Goal: Find specific page/section: Find specific page/section

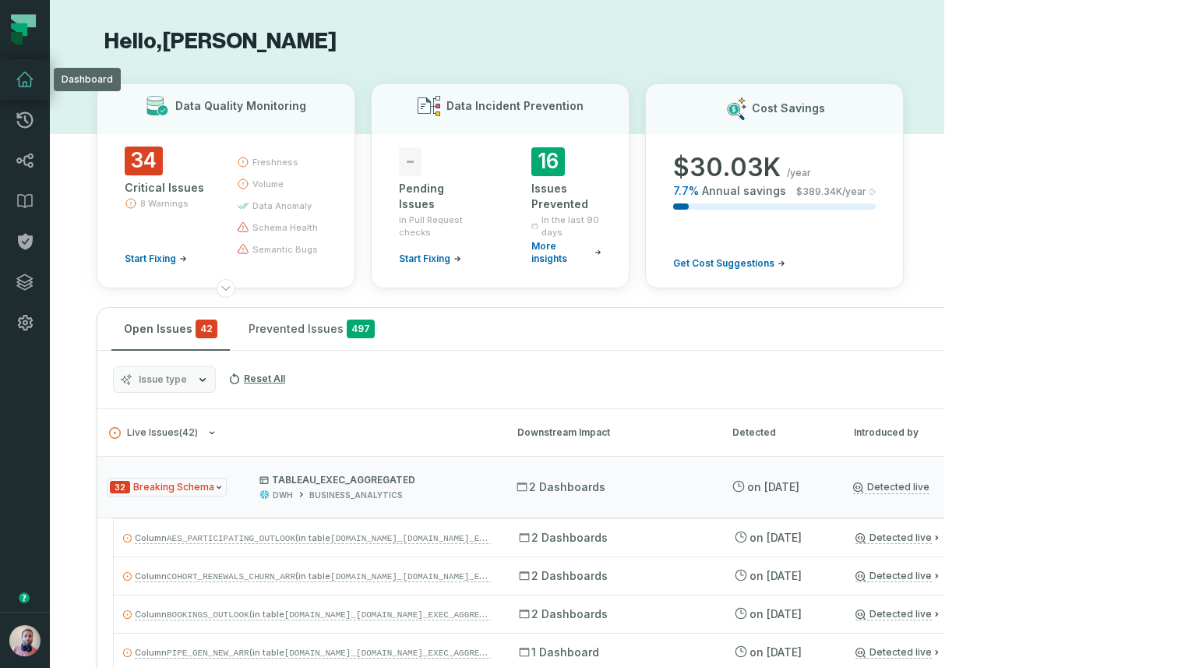
click at [19, 77] on icon at bounding box center [25, 79] width 16 height 14
click at [37, 542] on button "button" at bounding box center [25, 477] width 50 height 269
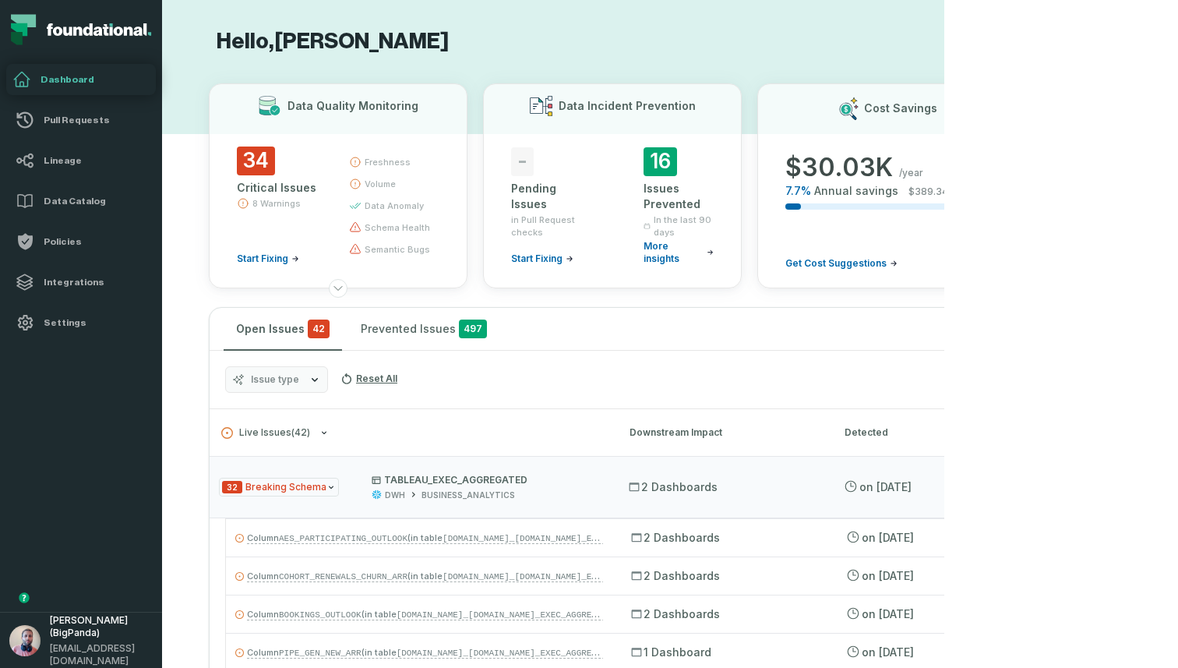
click at [30, 525] on button "button" at bounding box center [81, 477] width 162 height 269
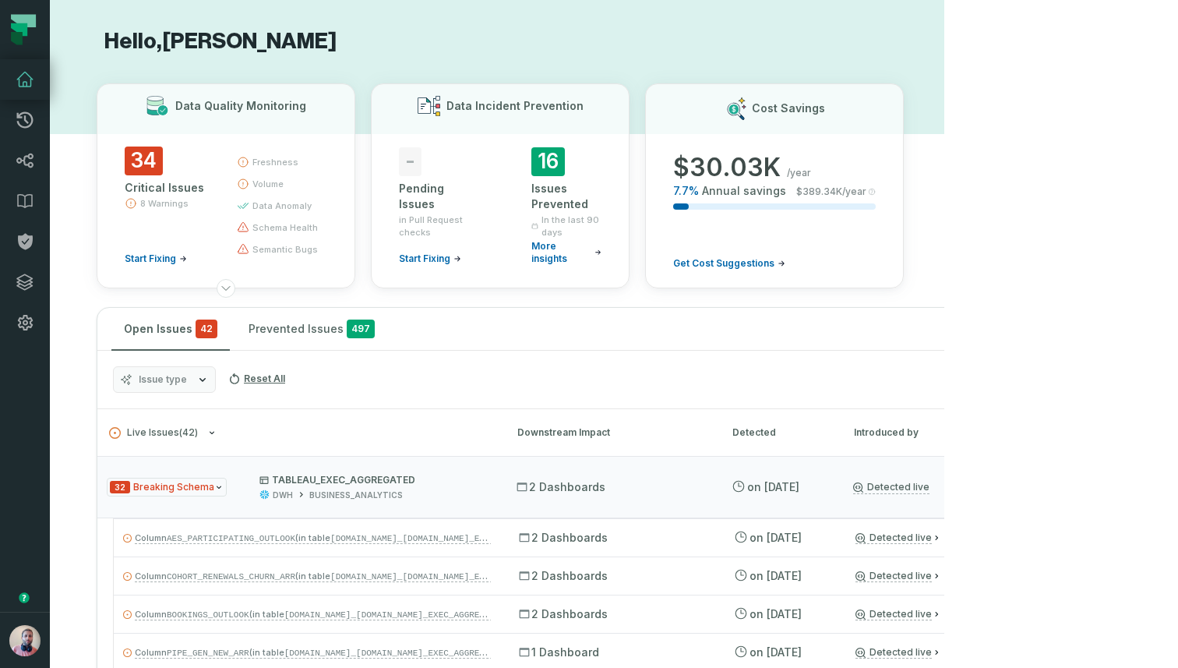
click at [30, 525] on button "button" at bounding box center [25, 477] width 50 height 269
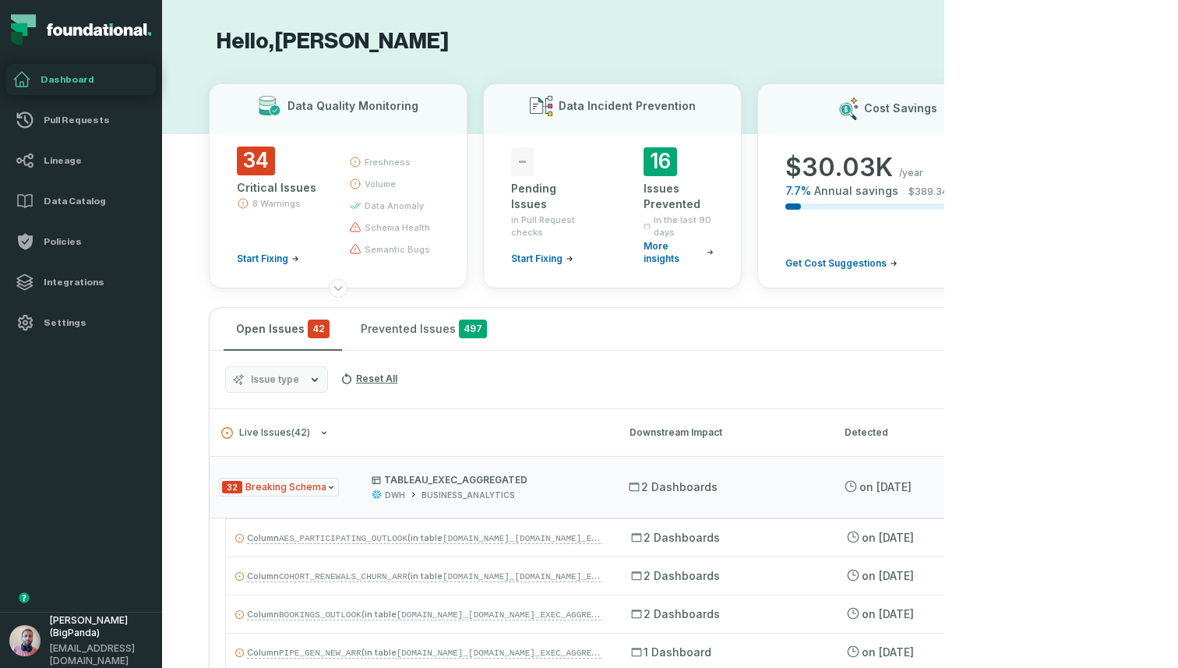
click at [30, 525] on button "button" at bounding box center [81, 477] width 162 height 269
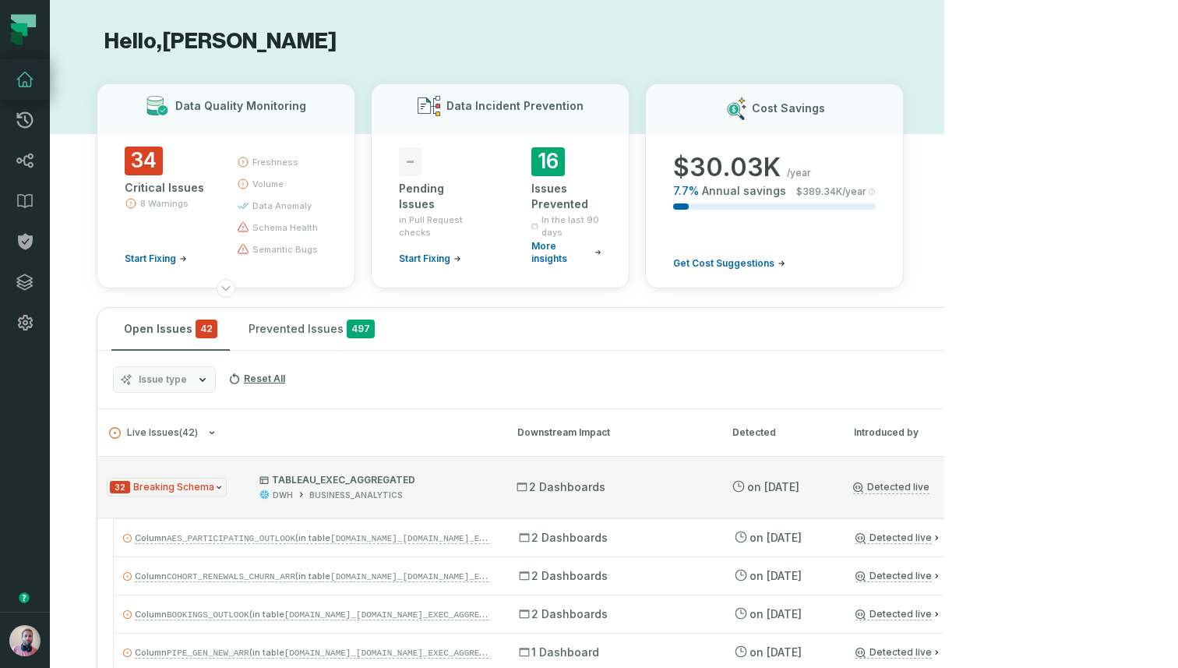
click at [487, 496] on div "DWH BUSINESS_ANALYTICS" at bounding box center [373, 495] width 229 height 12
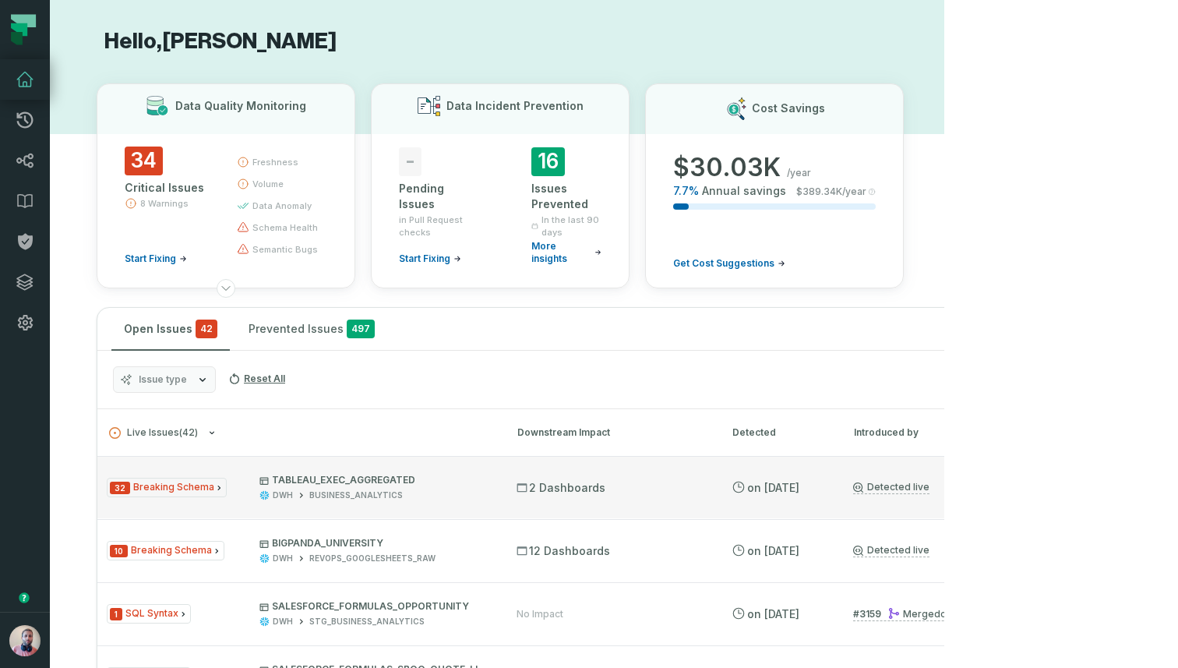
click at [487, 496] on div "DWH BUSINESS_ANALYTICS" at bounding box center [373, 495] width 229 height 12
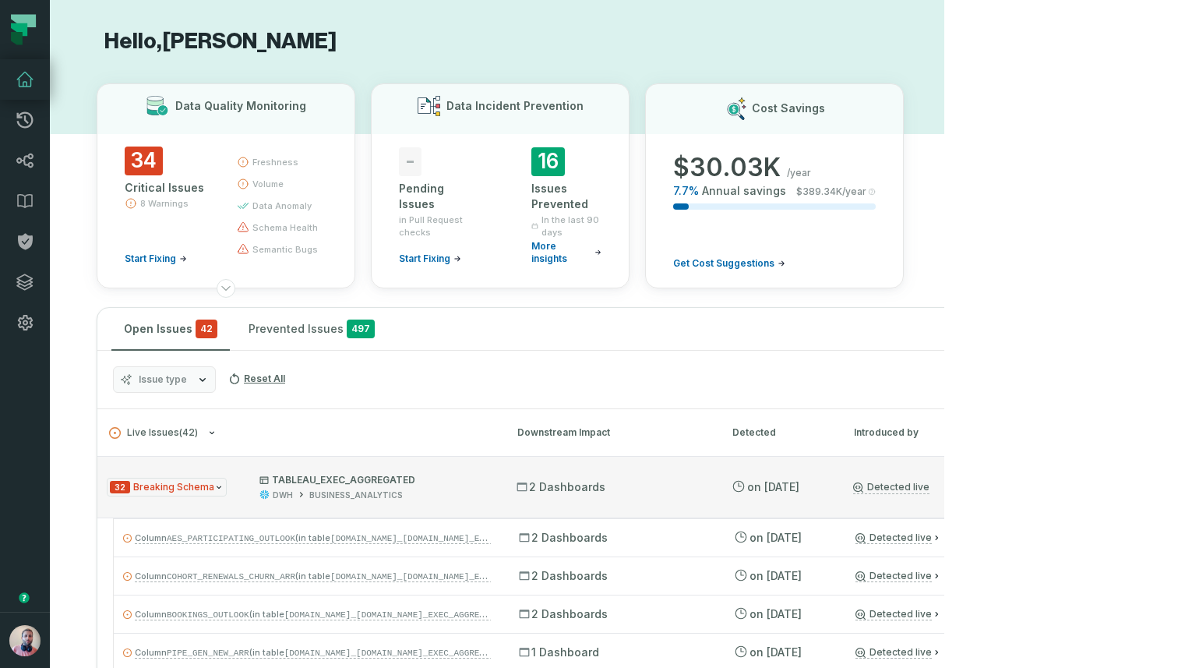
click at [487, 496] on div "DWH BUSINESS_ANALYTICS" at bounding box center [373, 495] width 229 height 12
